Goal: Navigation & Orientation: Find specific page/section

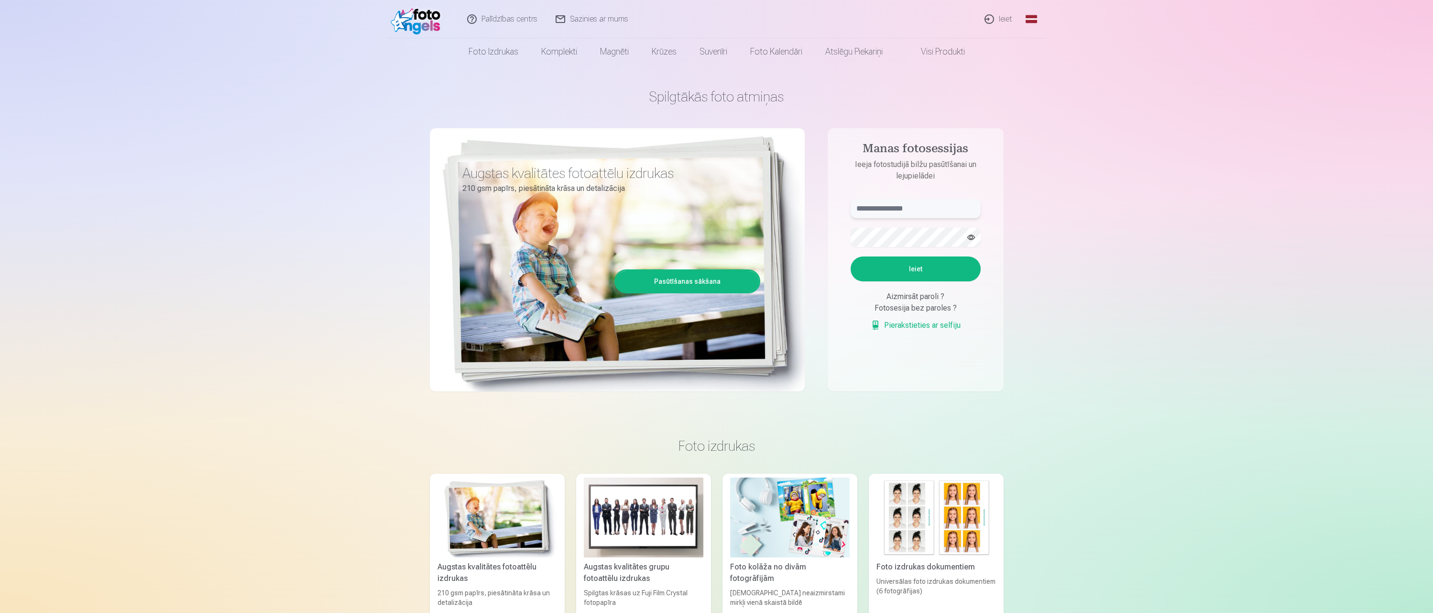
click at [946, 201] on input "text" at bounding box center [916, 208] width 130 height 19
type input "**********"
click at [970, 233] on button "button" at bounding box center [971, 237] width 18 height 18
click at [926, 276] on button "Ieiet" at bounding box center [916, 268] width 130 height 25
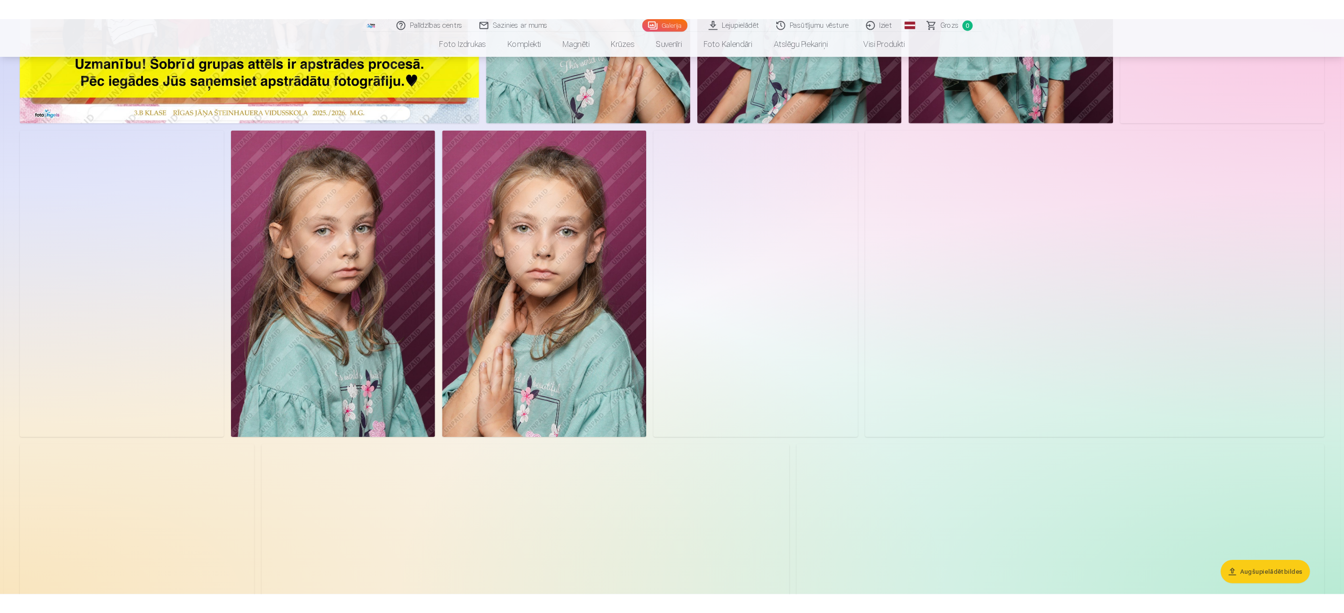
scroll to position [319, 0]
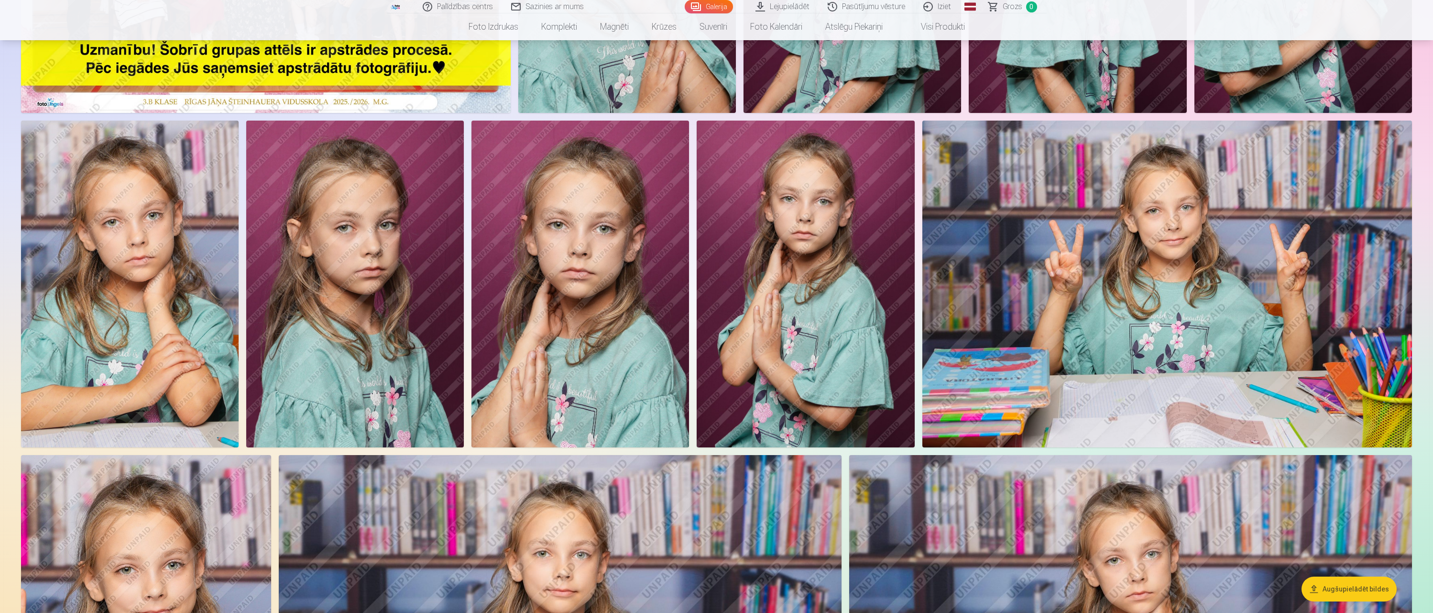
click at [133, 215] on img at bounding box center [130, 284] width 218 height 327
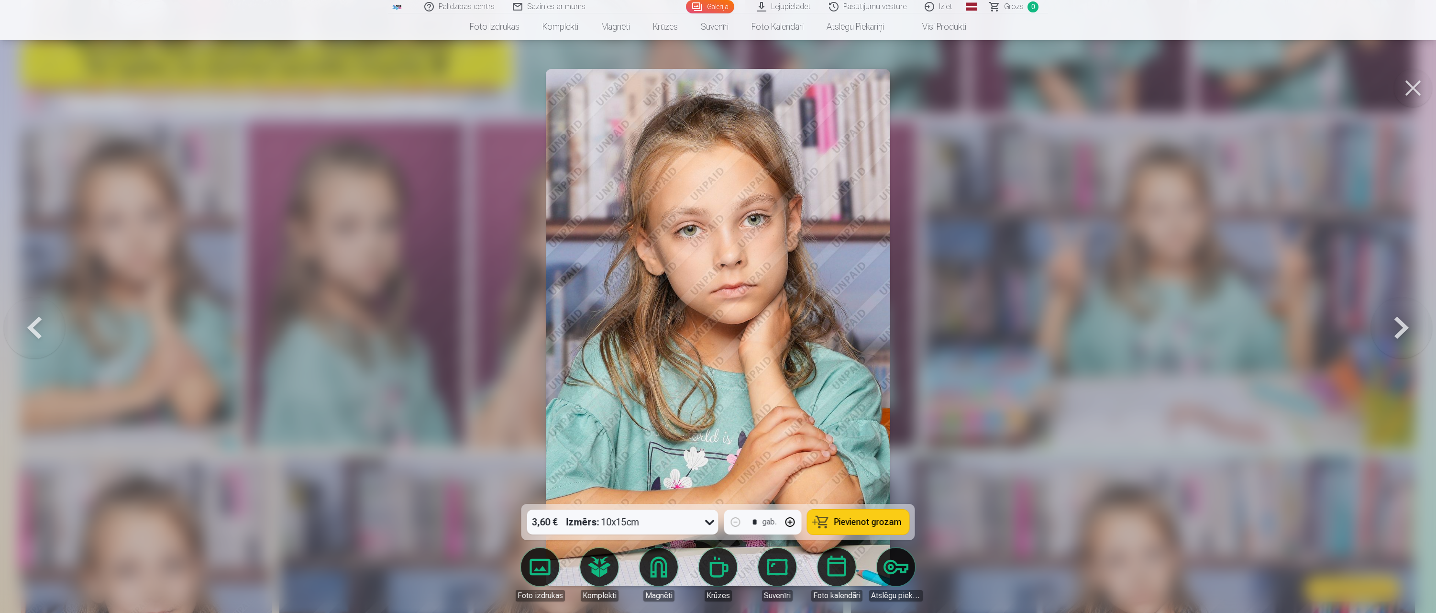
click at [1398, 327] on button at bounding box center [1401, 327] width 61 height 333
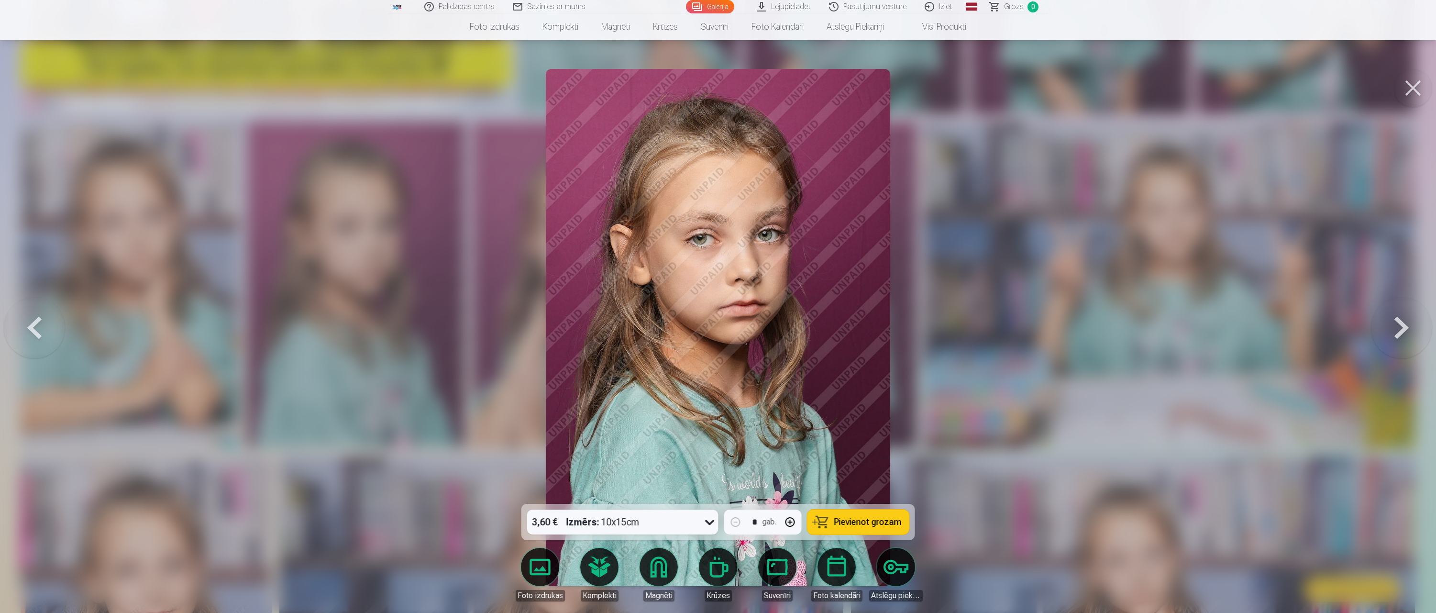
click at [1403, 326] on button at bounding box center [1401, 327] width 61 height 333
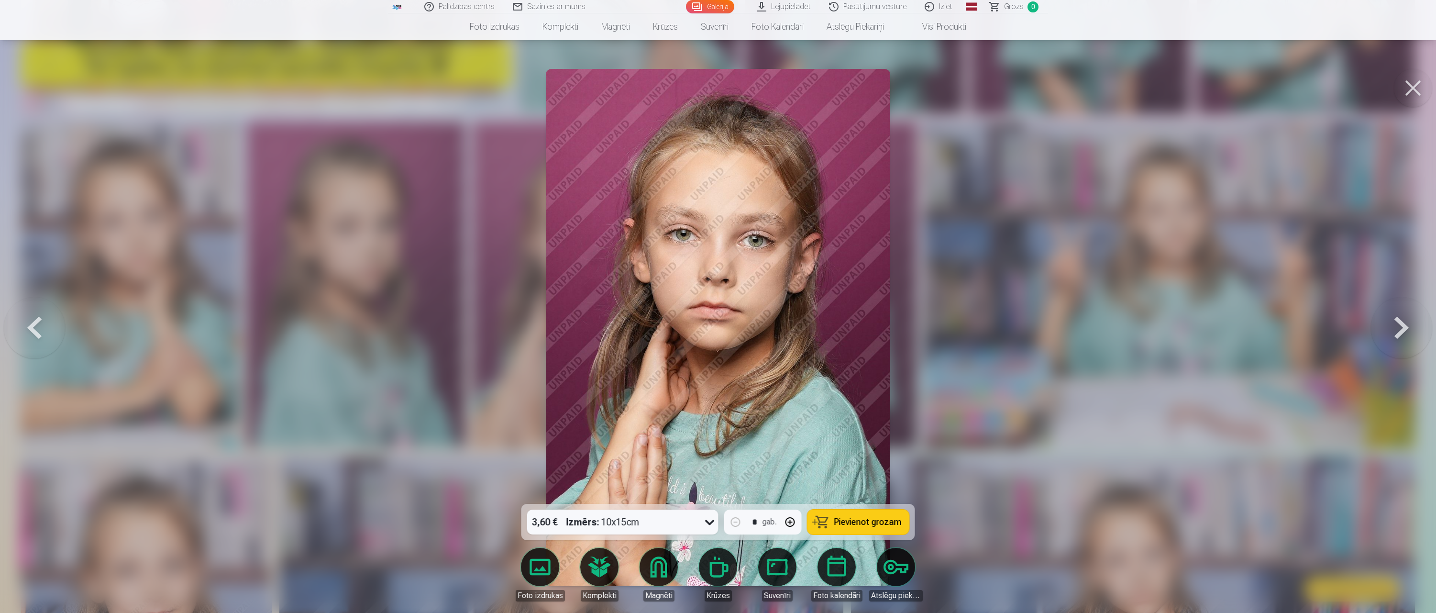
click at [1401, 323] on button at bounding box center [1401, 327] width 61 height 333
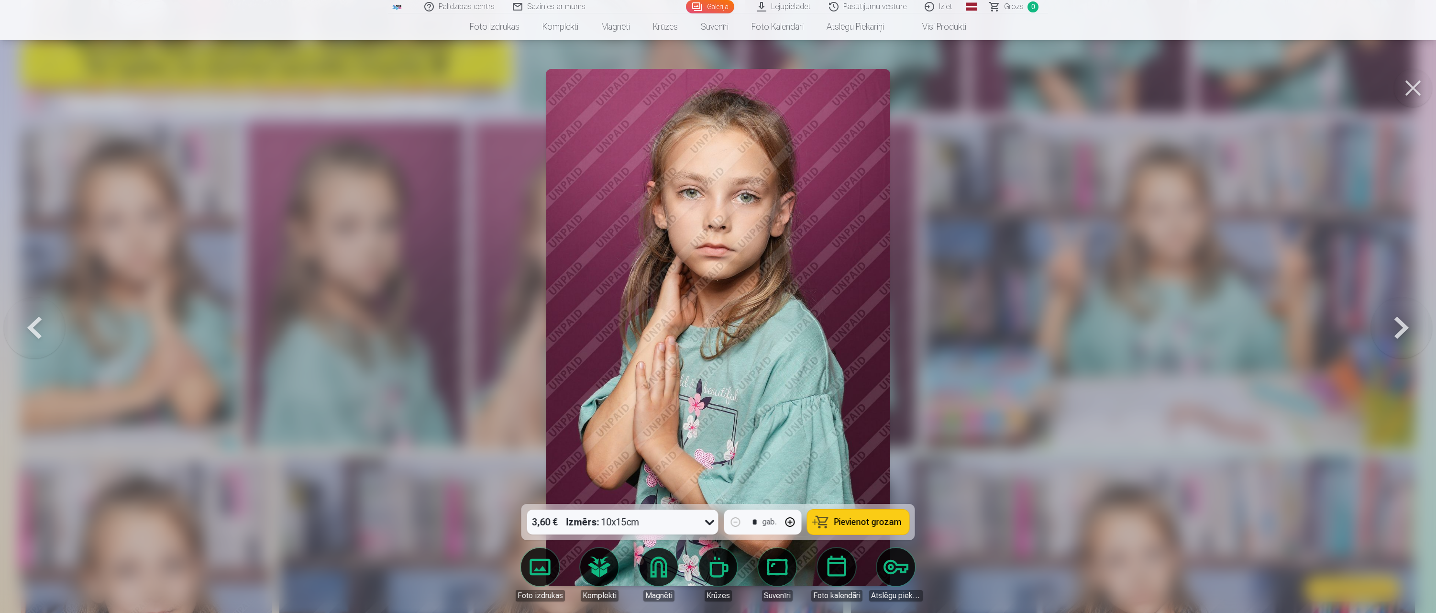
click at [1395, 327] on button at bounding box center [1401, 327] width 61 height 333
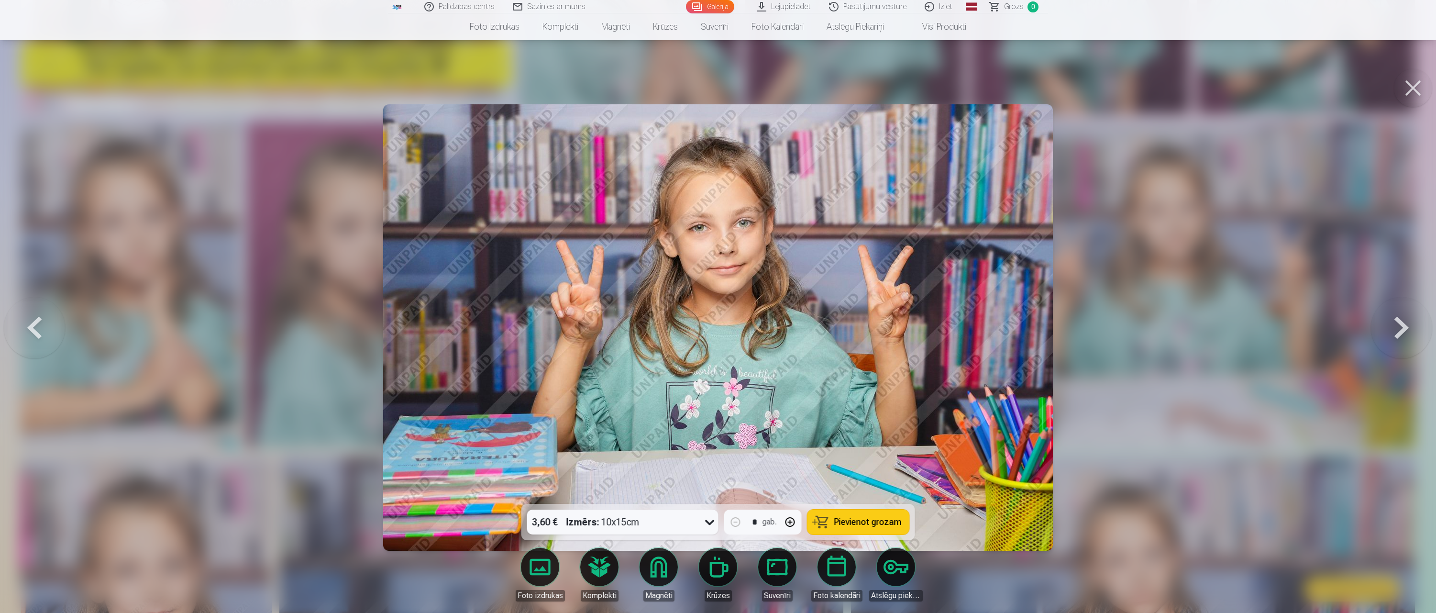
click at [1398, 326] on button at bounding box center [1401, 327] width 61 height 333
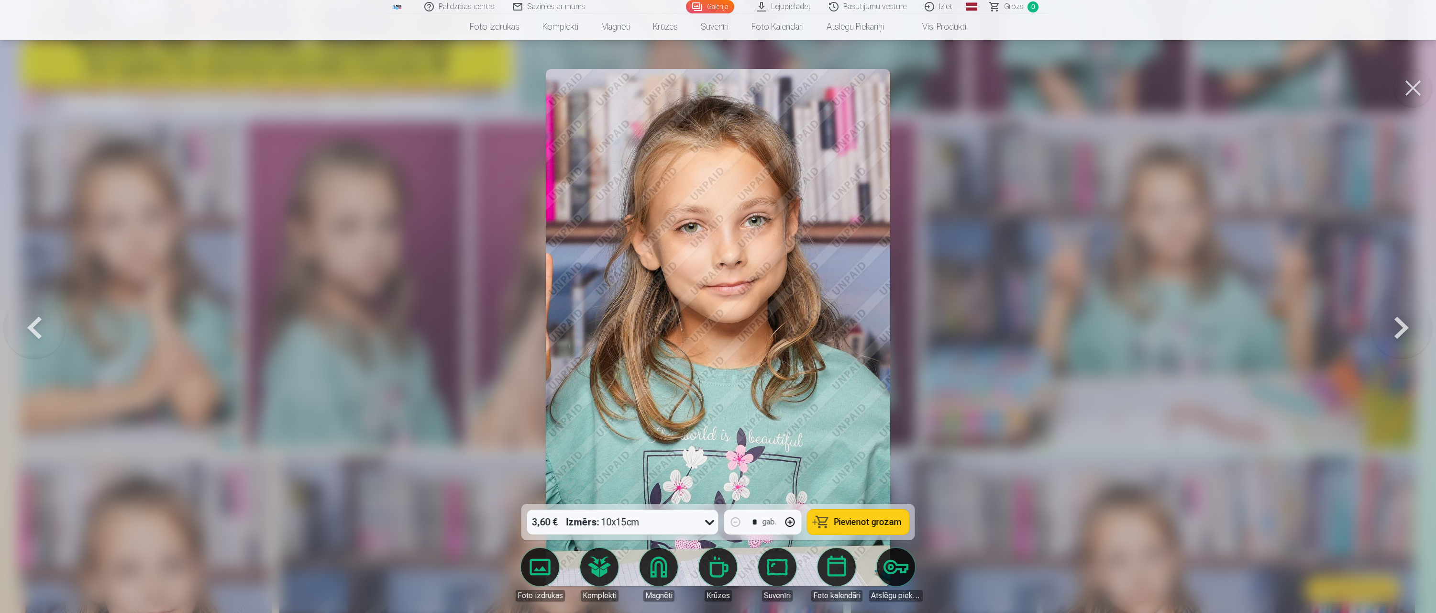
click at [1406, 328] on button at bounding box center [1401, 327] width 61 height 333
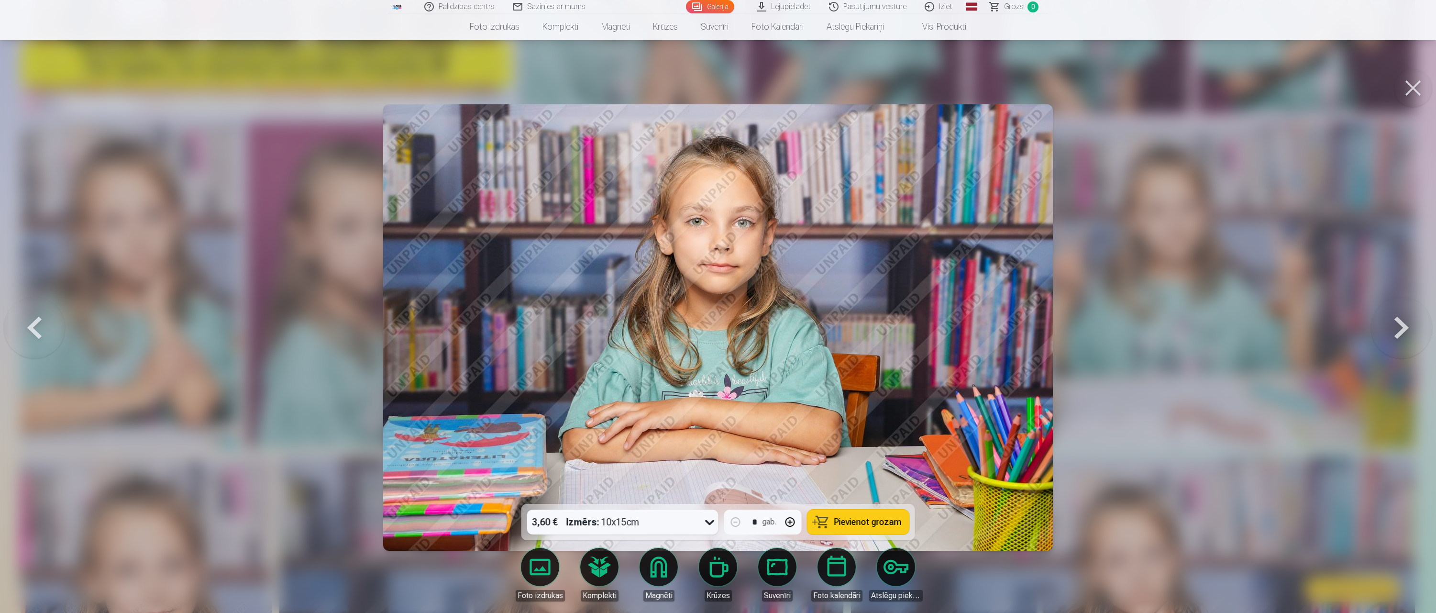
click at [1404, 323] on button at bounding box center [1401, 327] width 61 height 333
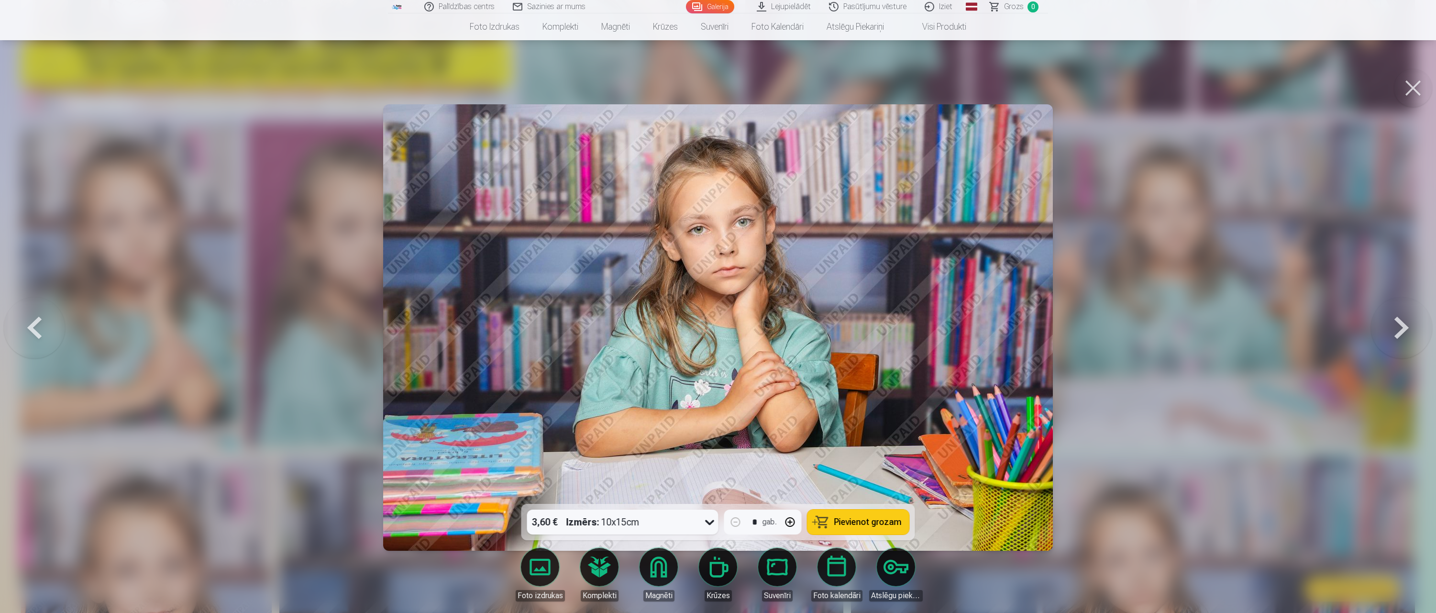
click at [1396, 329] on button at bounding box center [1401, 327] width 61 height 333
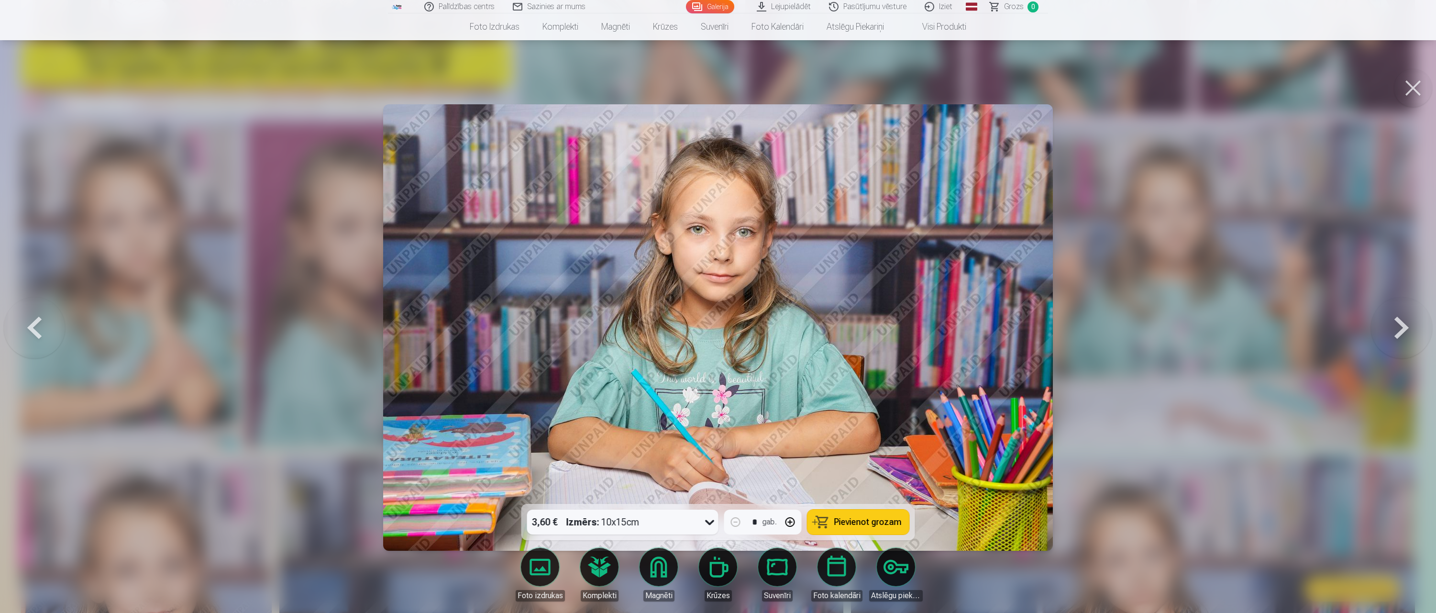
click at [1388, 327] on button at bounding box center [1401, 327] width 61 height 333
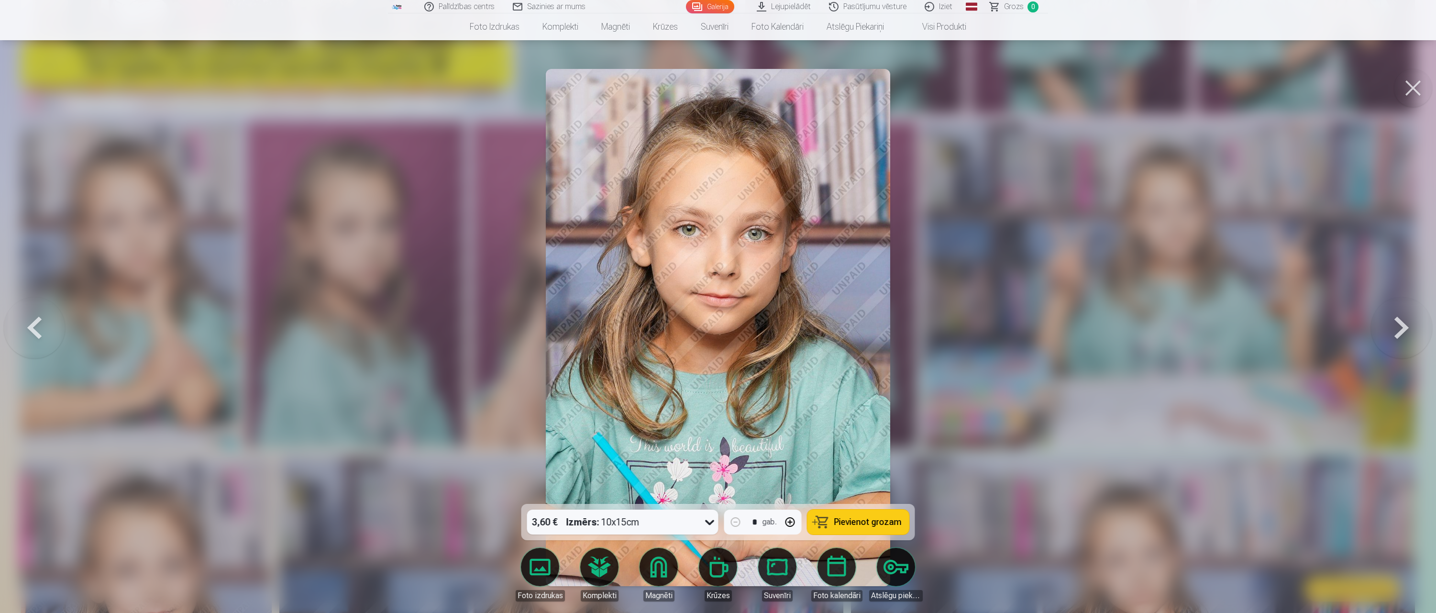
click at [1400, 327] on button at bounding box center [1401, 327] width 61 height 333
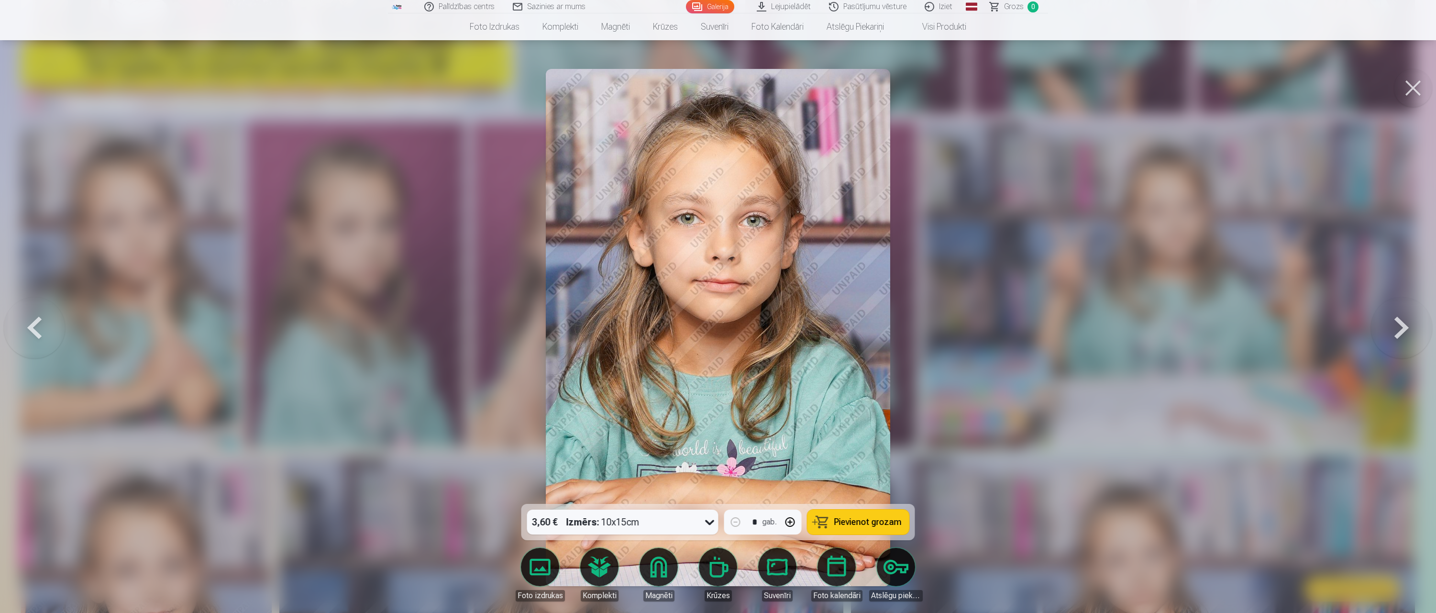
click at [1398, 319] on button at bounding box center [1401, 327] width 61 height 333
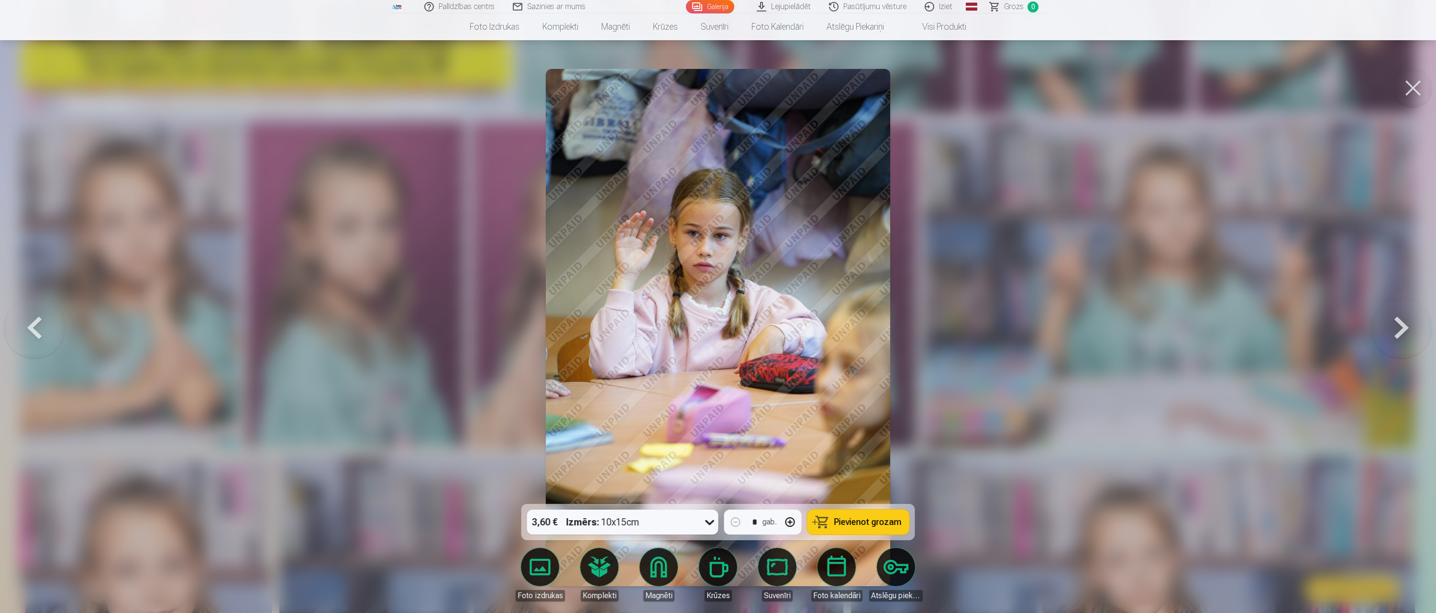
click at [1398, 327] on button at bounding box center [1401, 327] width 61 height 333
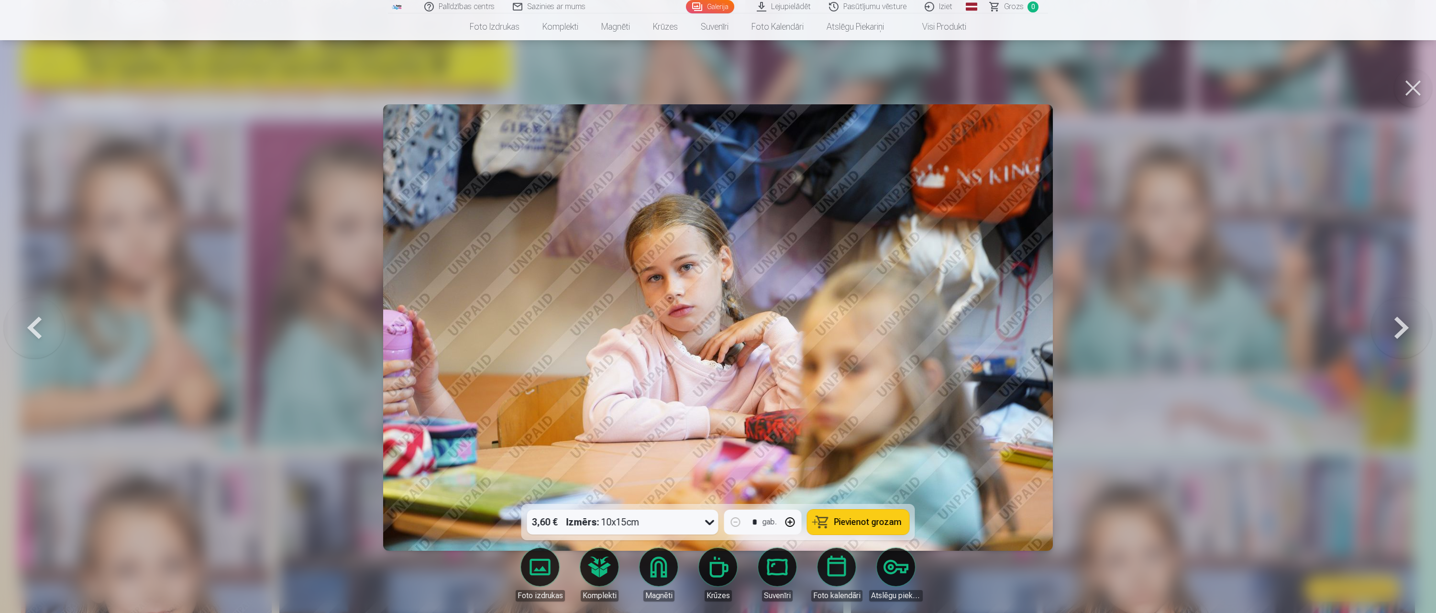
click at [1397, 326] on button at bounding box center [1401, 327] width 61 height 333
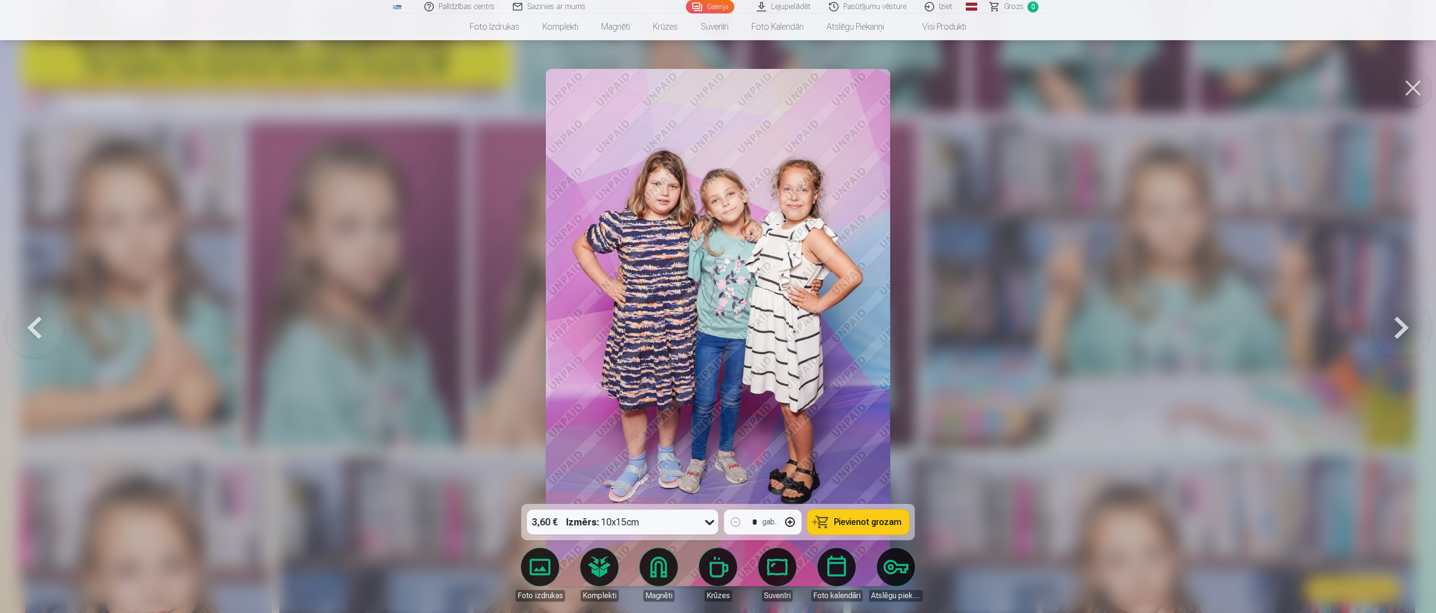
click at [1398, 326] on button at bounding box center [1401, 327] width 61 height 333
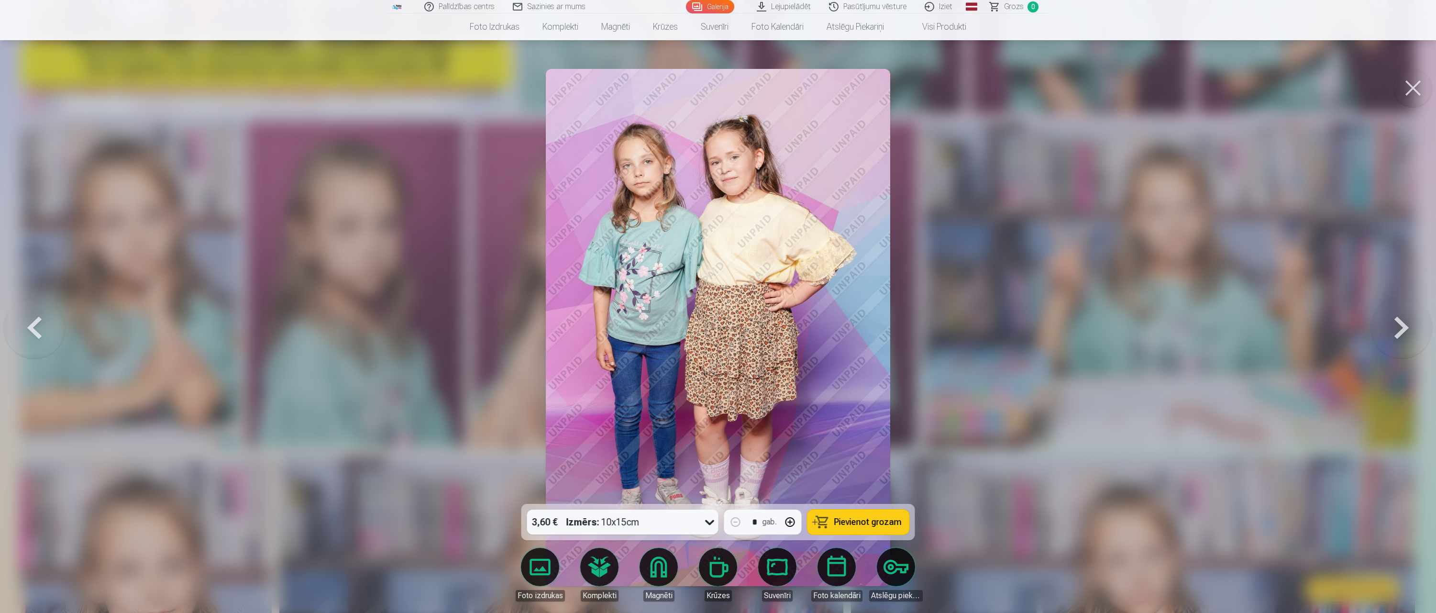
click at [43, 329] on button at bounding box center [34, 327] width 61 height 333
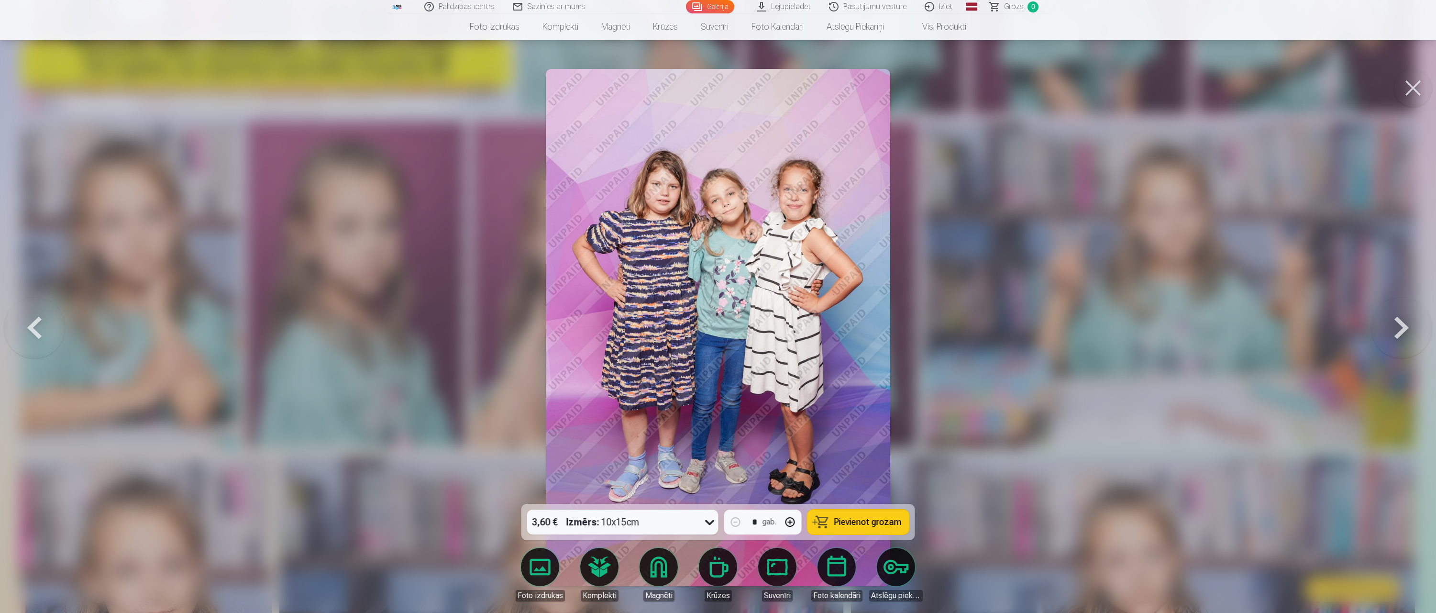
click at [1395, 329] on button at bounding box center [1401, 327] width 61 height 333
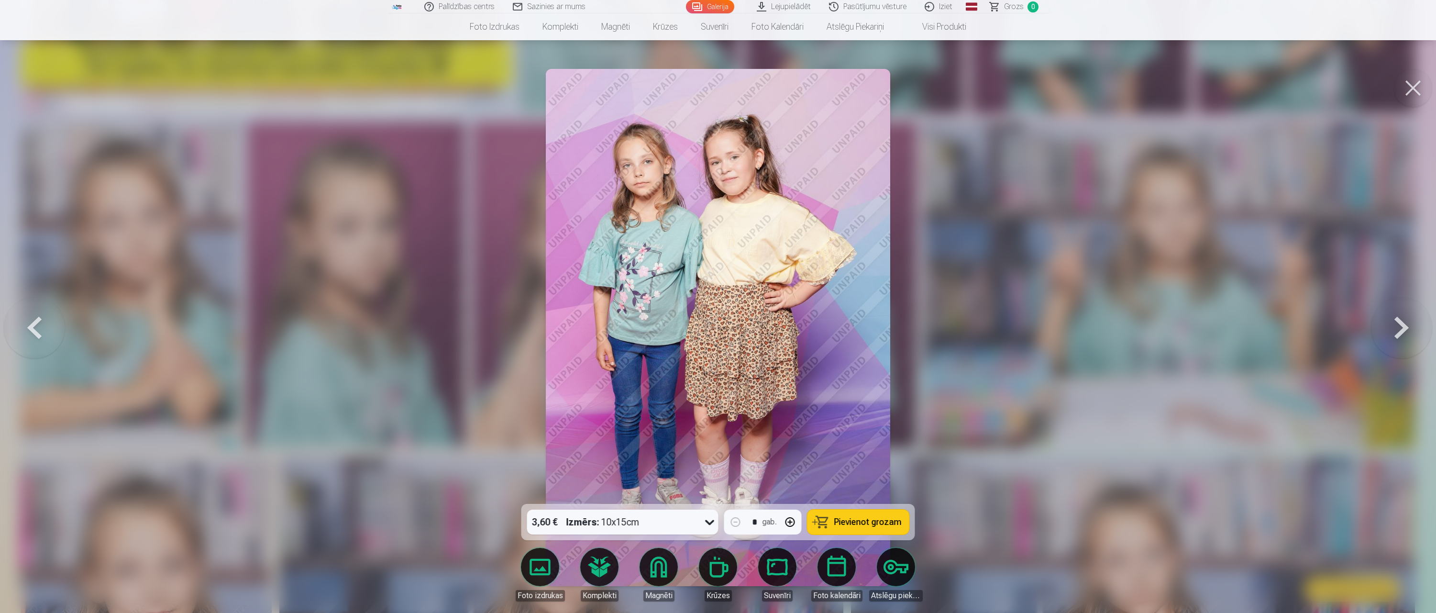
click at [1399, 323] on button at bounding box center [1401, 327] width 61 height 333
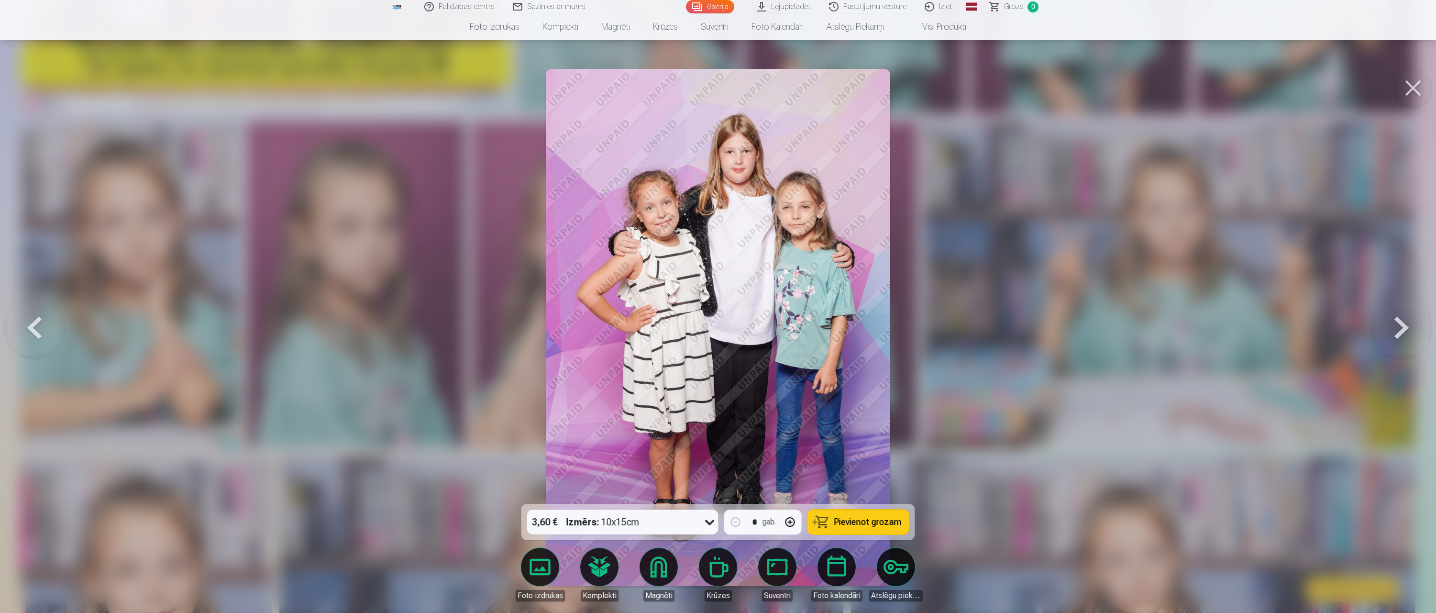
click at [1406, 317] on button at bounding box center [1401, 327] width 61 height 333
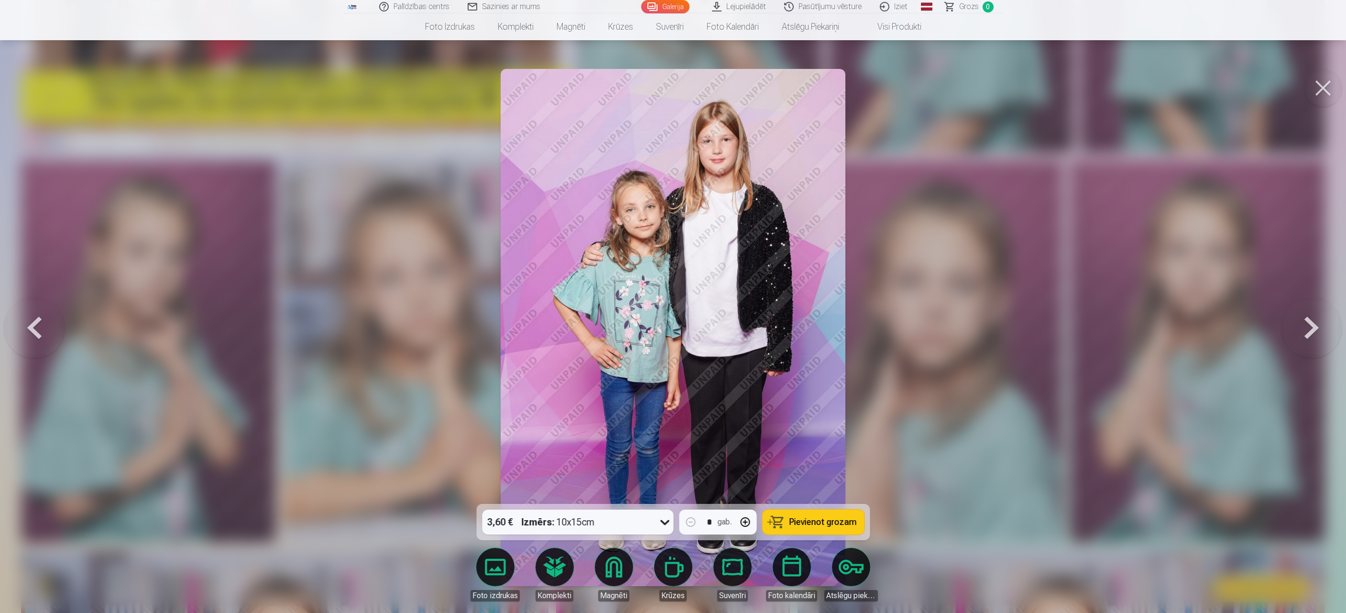
drag, startPoint x: 697, startPoint y: 244, endPoint x: 1346, endPoint y: 438, distance: 676.6
click at [1319, 317] on button at bounding box center [1311, 327] width 61 height 333
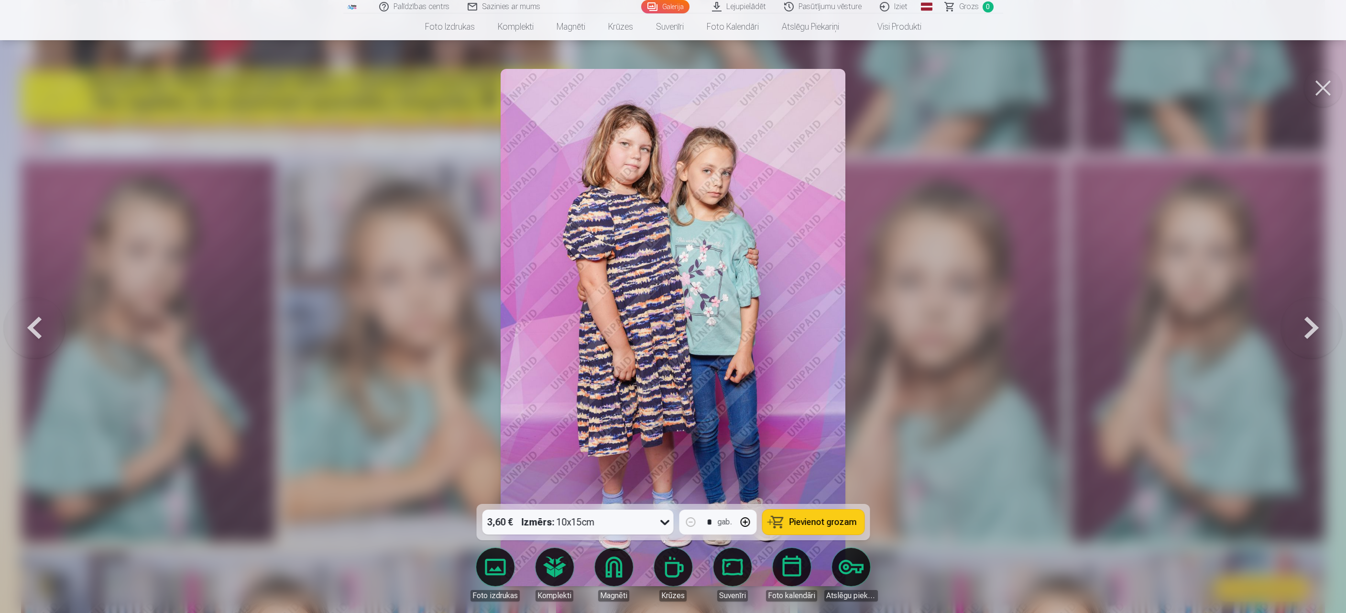
click at [1309, 324] on button at bounding box center [1311, 327] width 61 height 333
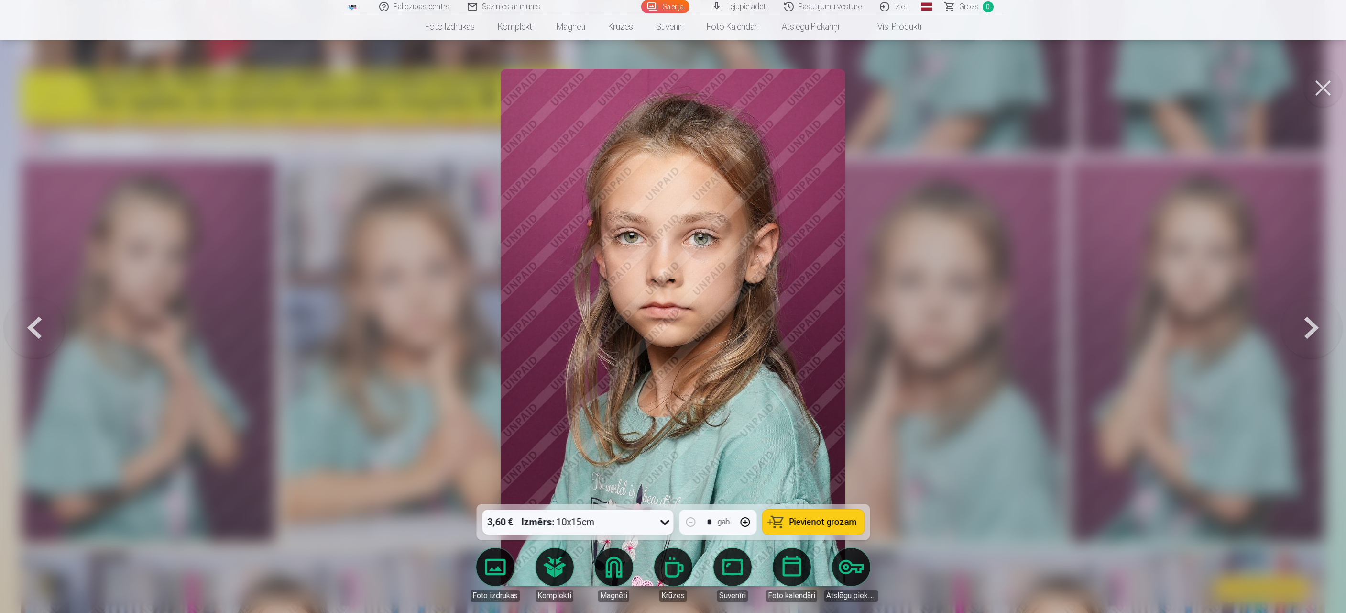
click at [1313, 330] on button at bounding box center [1311, 327] width 61 height 333
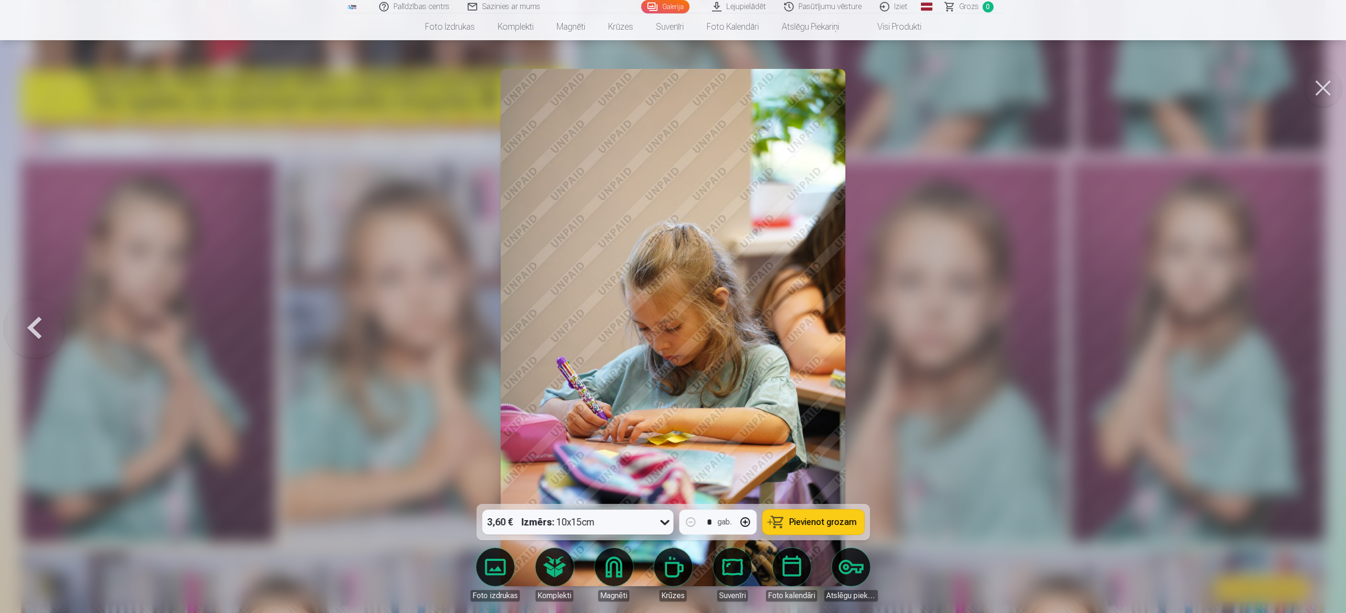
click at [1328, 86] on button at bounding box center [1323, 88] width 38 height 38
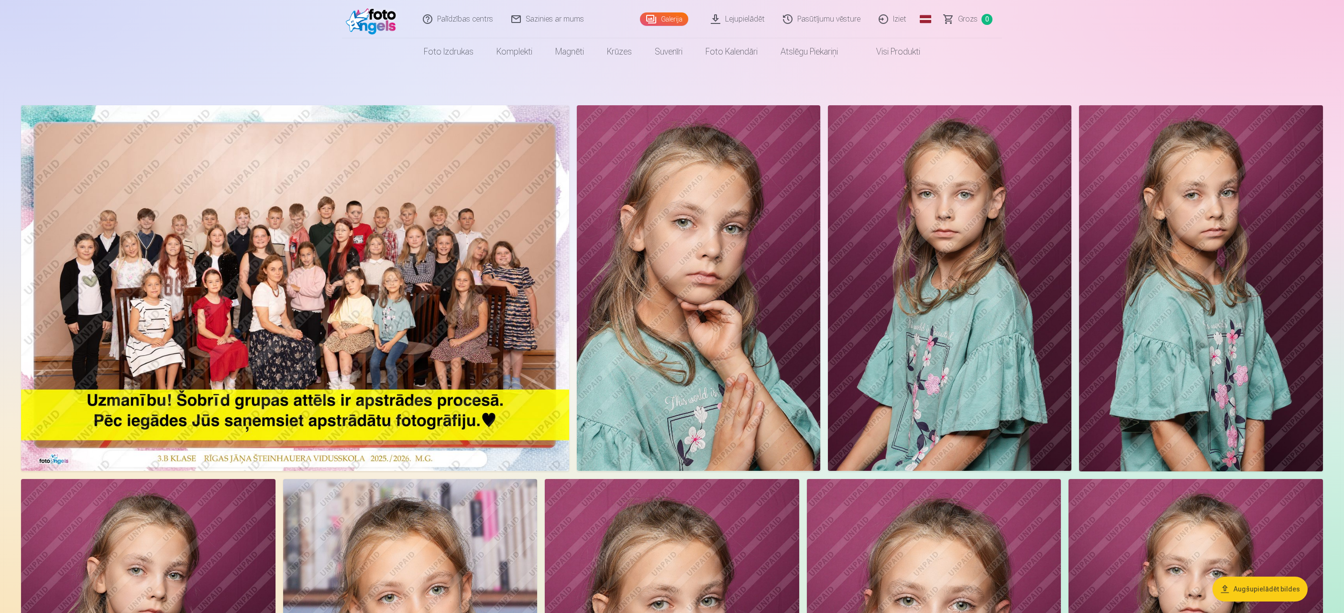
click at [156, 165] on img at bounding box center [295, 287] width 548 height 365
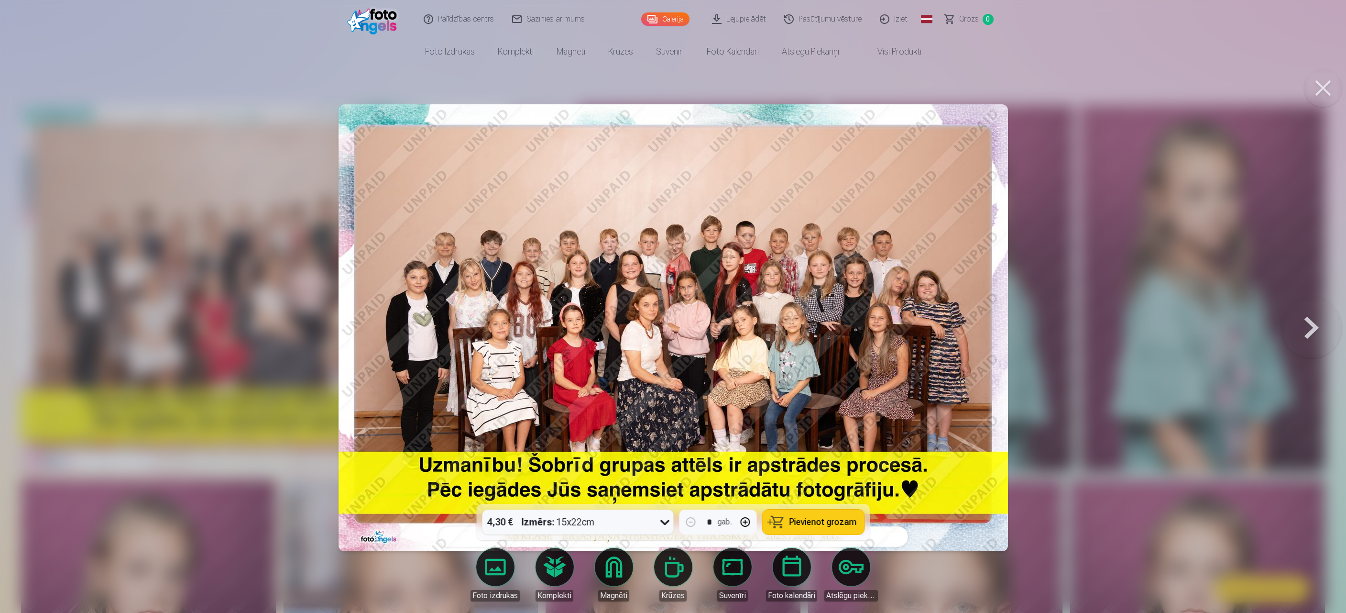
drag, startPoint x: 762, startPoint y: 218, endPoint x: 722, endPoint y: 12, distance: 209.1
